Goal: Check status

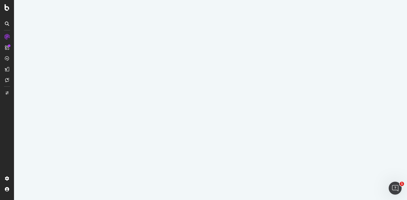
select select "100"
